Goal: Navigation & Orientation: Find specific page/section

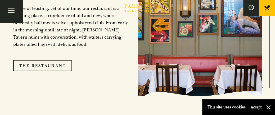
scroll to position [398, 0]
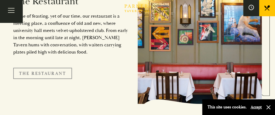
click at [67, 67] on link "The Restaurant" at bounding box center [42, 72] width 59 height 11
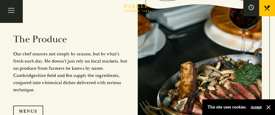
scroll to position [424, 0]
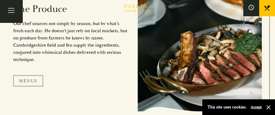
click at [37, 81] on link "Menus" at bounding box center [28, 80] width 30 height 11
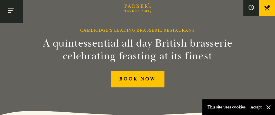
click at [13, 7] on button "Toggle navigation" at bounding box center [11, 11] width 23 height 23
